Goal: Check status: Check status

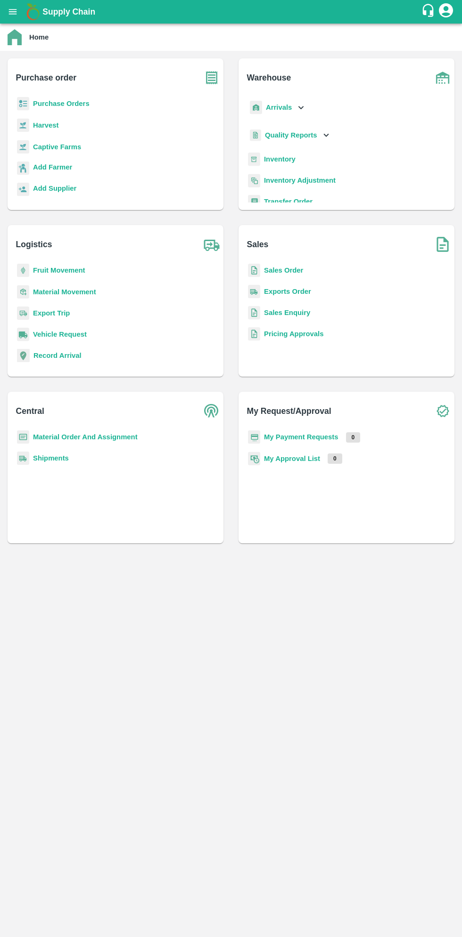
click at [14, 11] on icon "open drawer" at bounding box center [13, 11] width 8 height 5
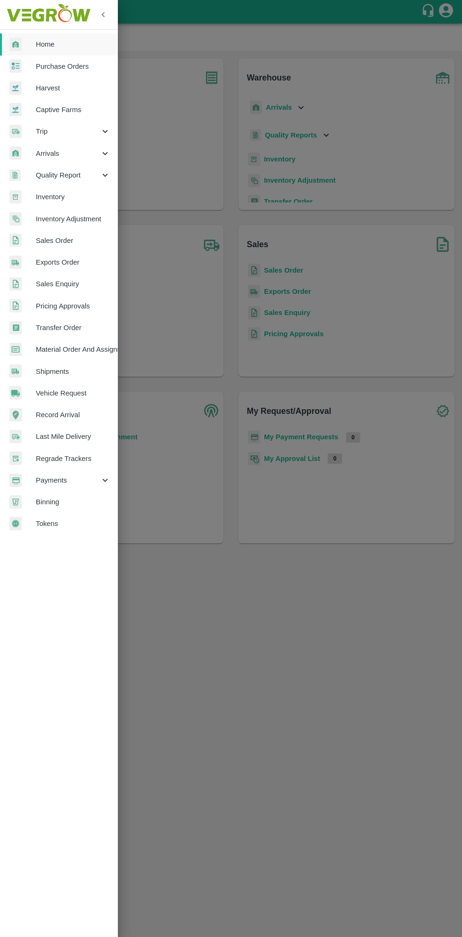
click at [46, 153] on span "Arrivals" at bounding box center [68, 153] width 64 height 10
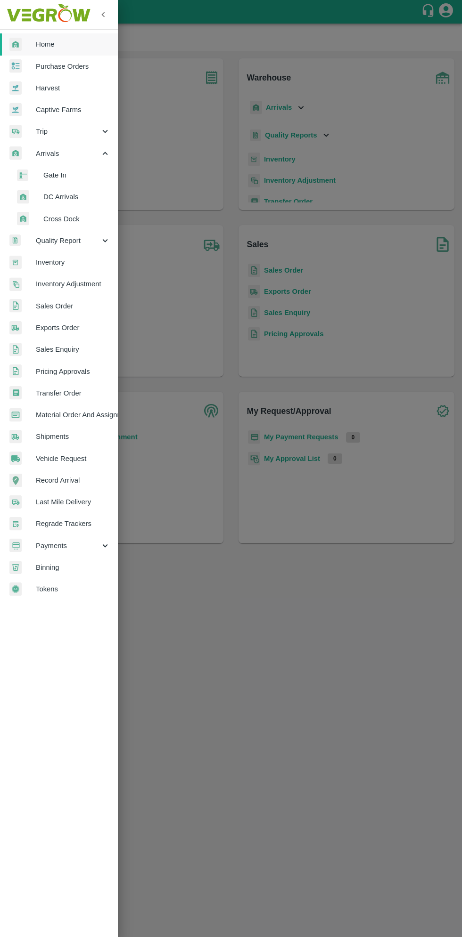
click at [56, 195] on span "DC Arrivals" at bounding box center [76, 197] width 67 height 10
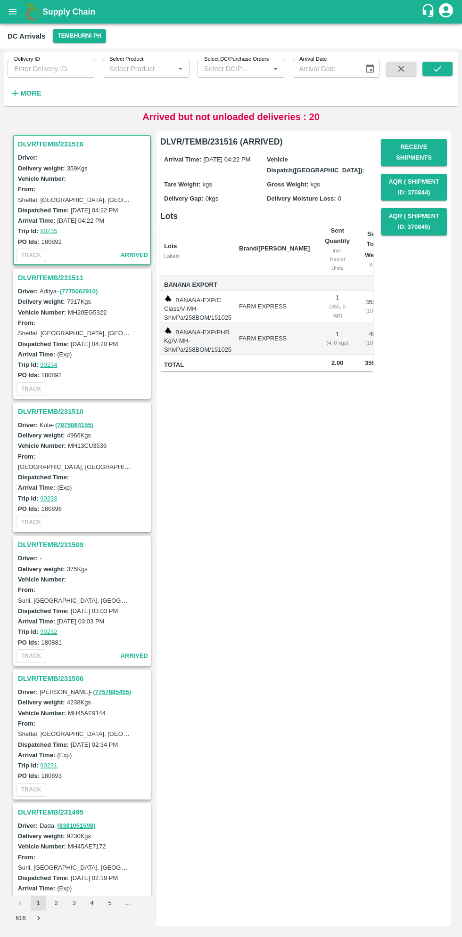
click at [48, 281] on h3 "DLVR/TEMB/231511" at bounding box center [83, 278] width 131 height 12
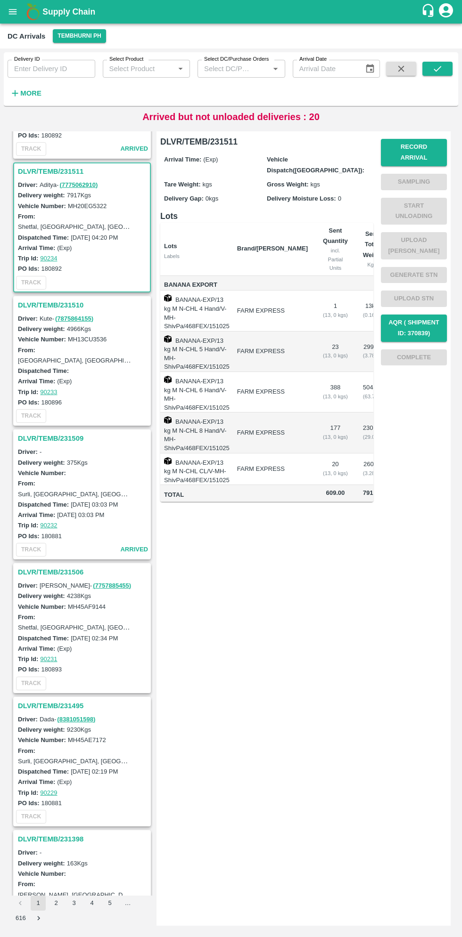
scroll to position [137, 0]
